Goal: Task Accomplishment & Management: Manage account settings

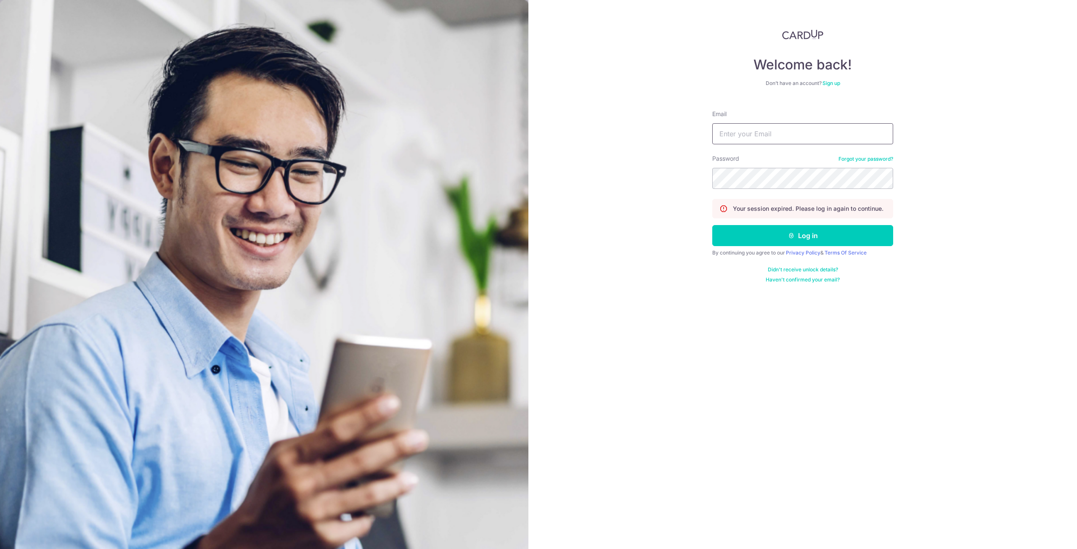
click at [731, 138] on input "Email" at bounding box center [802, 133] width 181 height 21
type input "[EMAIL_ADDRESS][DOMAIN_NAME]"
click at [712, 225] on button "Log in" at bounding box center [802, 235] width 181 height 21
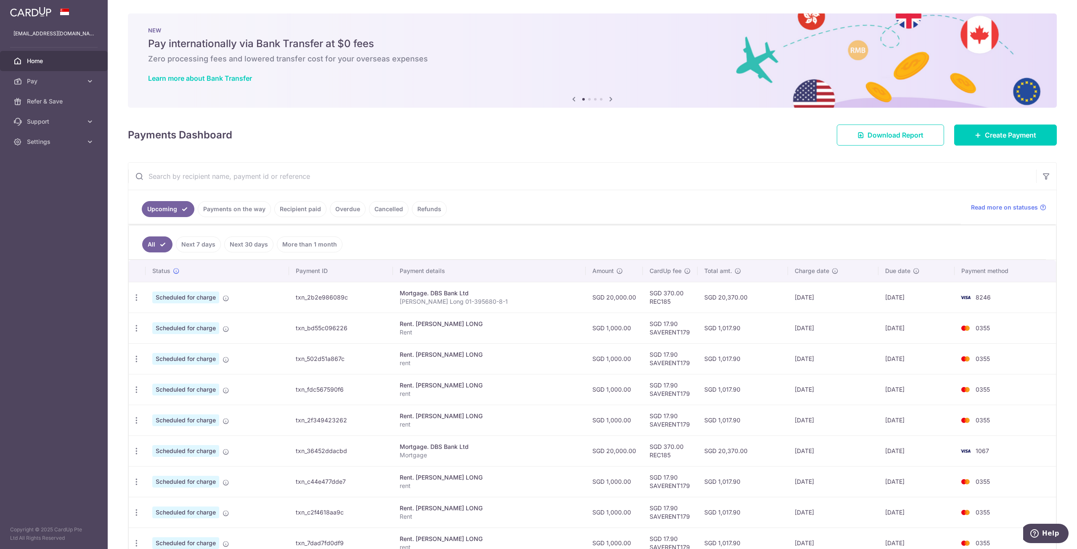
click at [251, 213] on link "Payments on the way" at bounding box center [234, 209] width 73 height 16
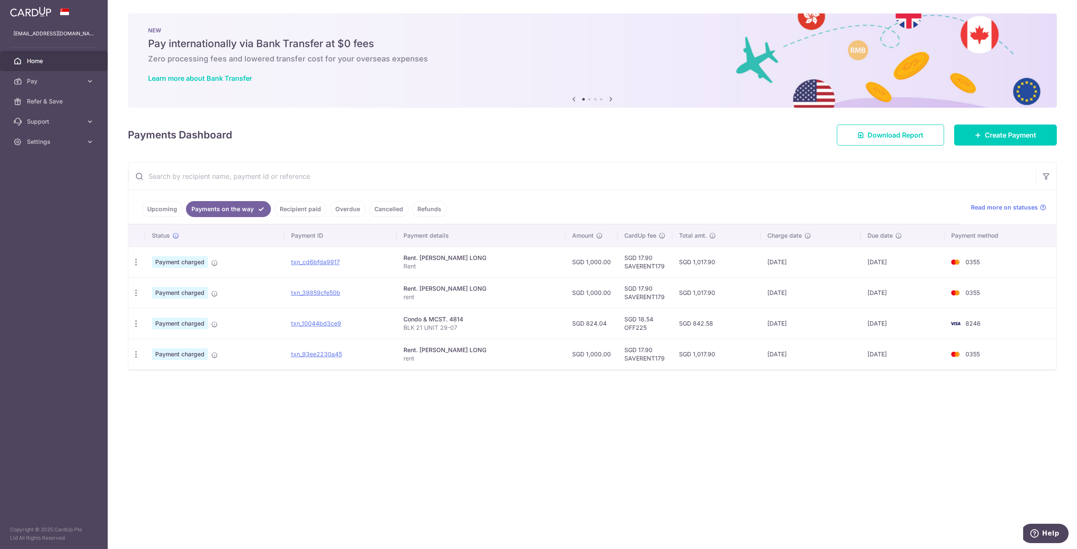
click at [885, 446] on div "× Pause Schedule Pause all future payments in this series Pause just this one p…" at bounding box center [593, 274] width 970 height 549
